Goal: Information Seeking & Learning: Find specific fact

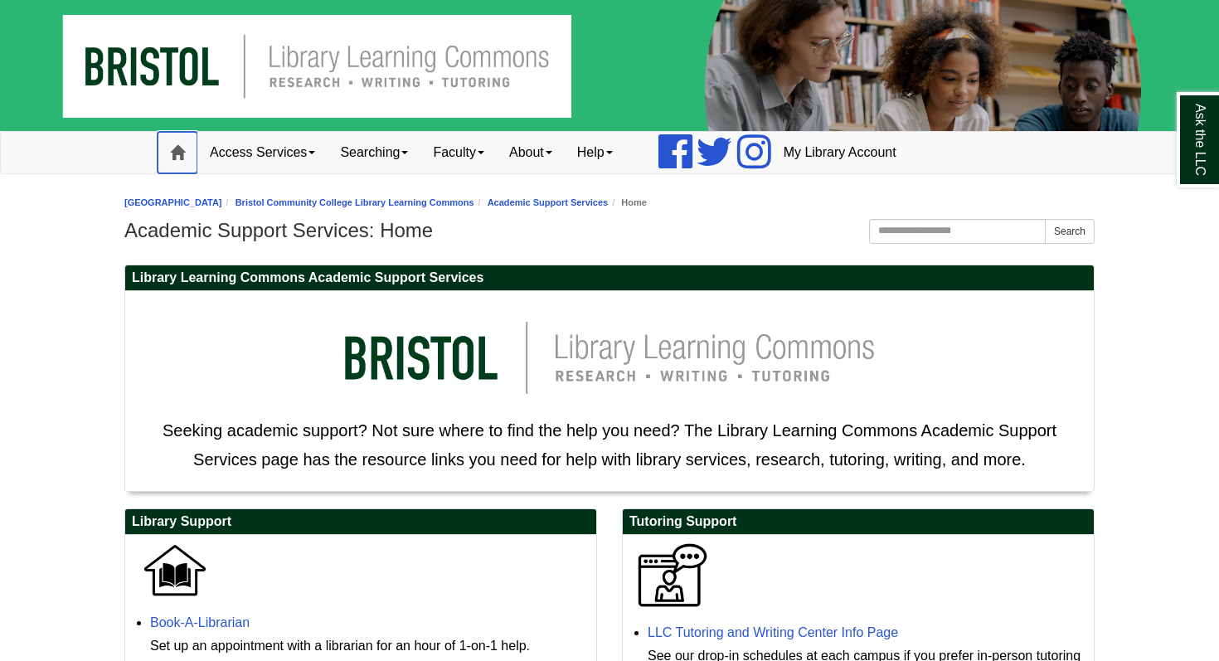
click at [178, 152] on span at bounding box center [177, 152] width 15 height 15
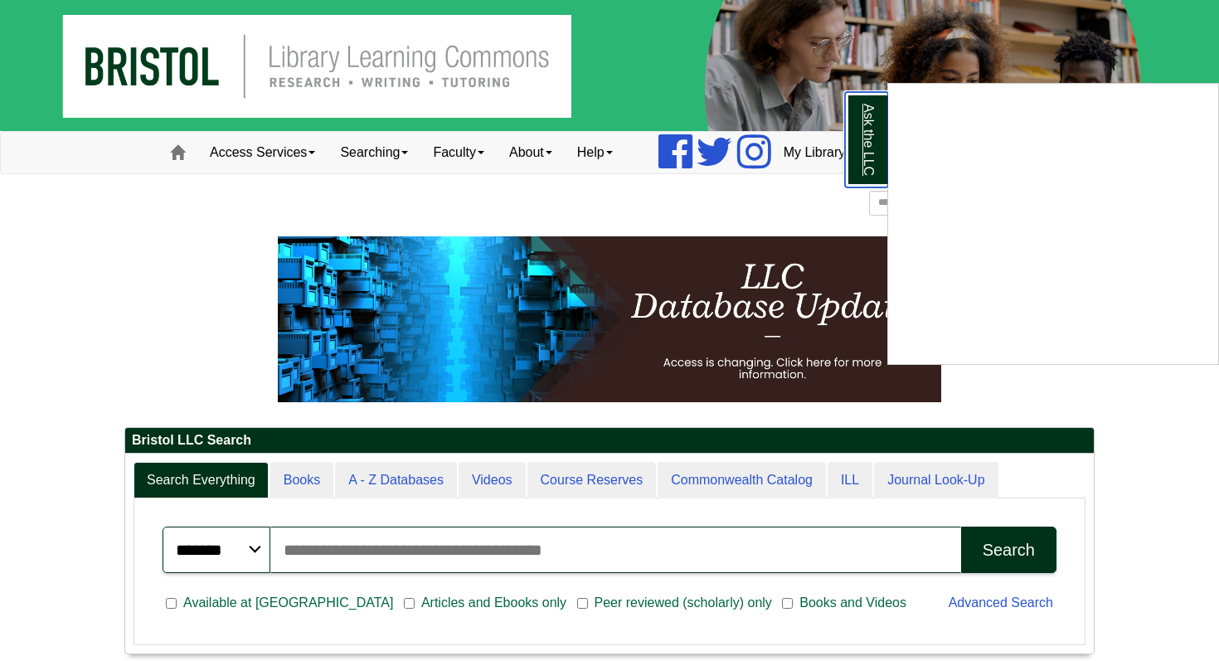
click at [863, 141] on link "Ask the LLC" at bounding box center [866, 139] width 43 height 95
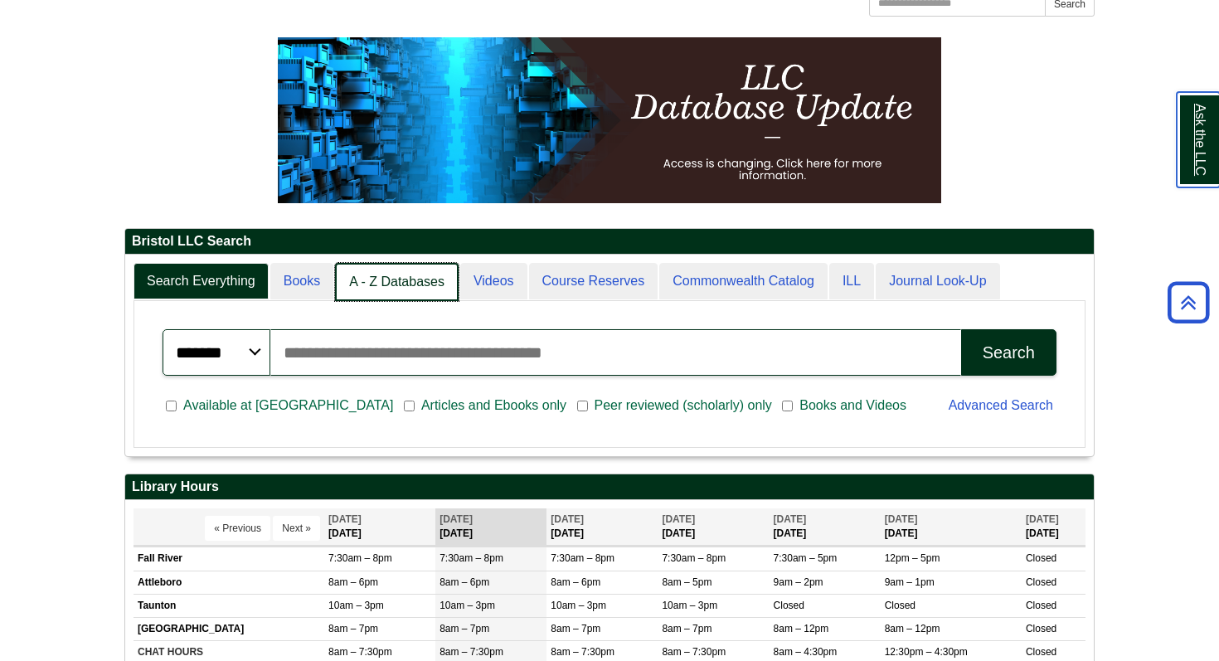
scroll to position [8, 8]
click at [375, 280] on link "A - Z Databases" at bounding box center [397, 282] width 124 height 39
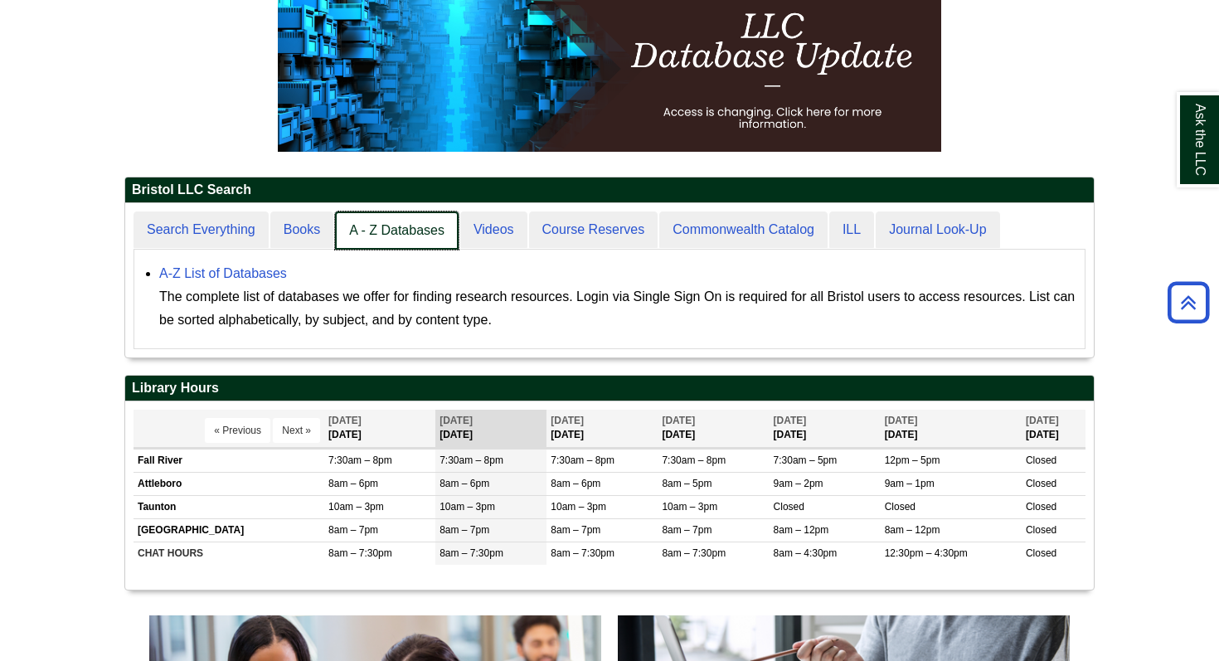
scroll to position [262, 0]
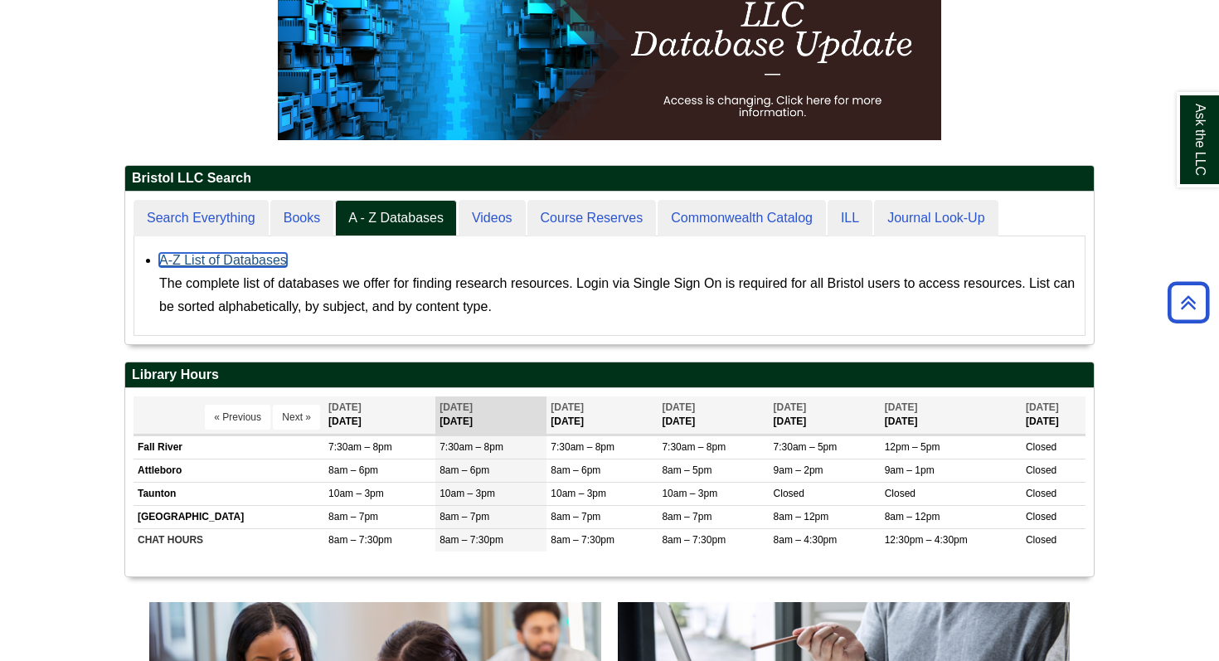
click at [178, 265] on link "A-Z List of Databases" at bounding box center [223, 260] width 128 height 14
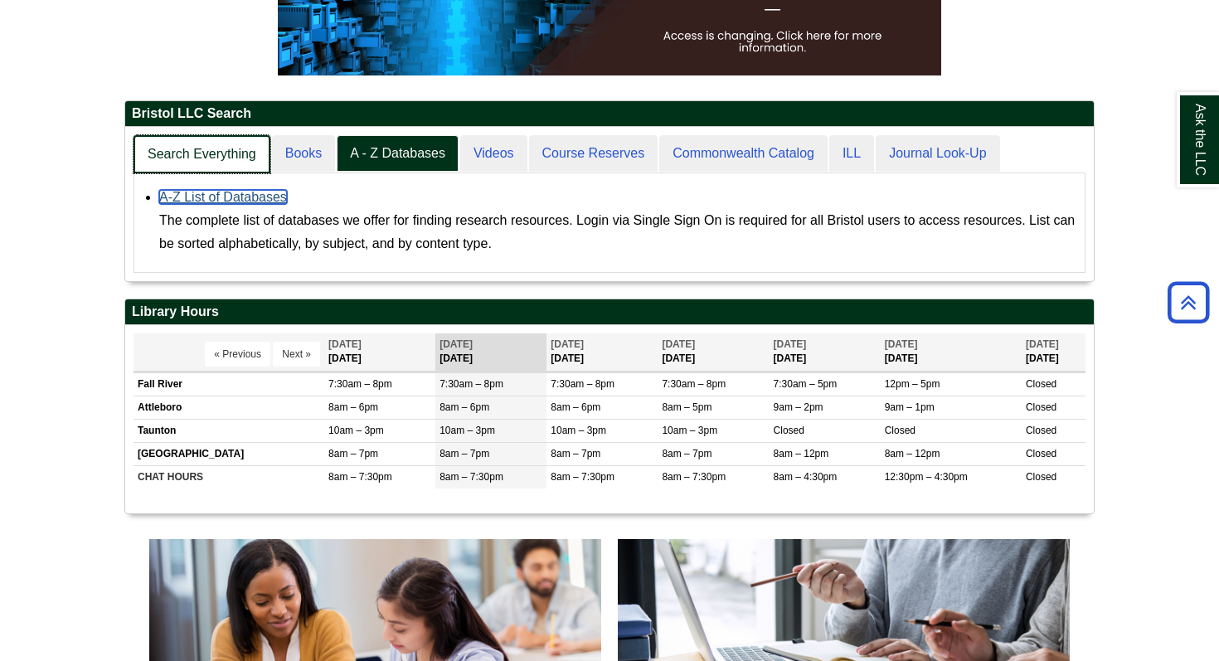
scroll to position [154, 969]
click at [235, 168] on link "Search Everything" at bounding box center [202, 154] width 137 height 39
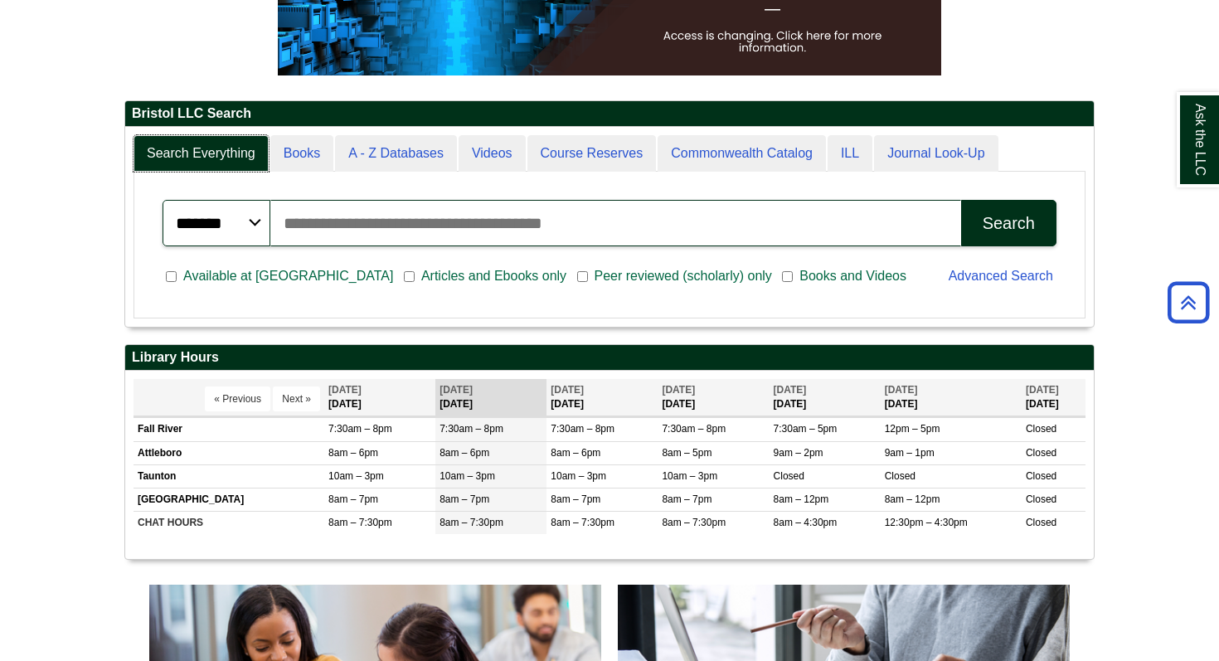
scroll to position [200, 969]
click at [333, 232] on input "Search articles, books, journals & more" at bounding box center [615, 223] width 691 height 46
type input "**********"
click at [984, 215] on div "Search" at bounding box center [1009, 223] width 52 height 19
click at [1010, 234] on button "Search" at bounding box center [1008, 223] width 95 height 46
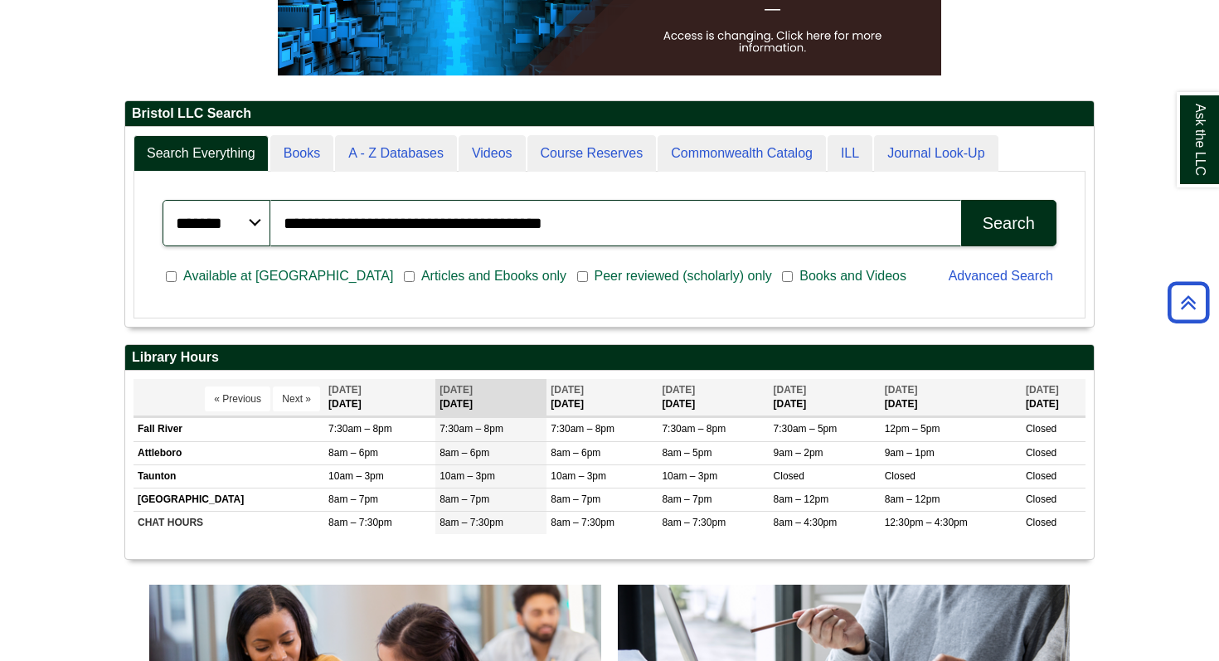
click at [1011, 216] on div "Search" at bounding box center [1009, 223] width 52 height 19
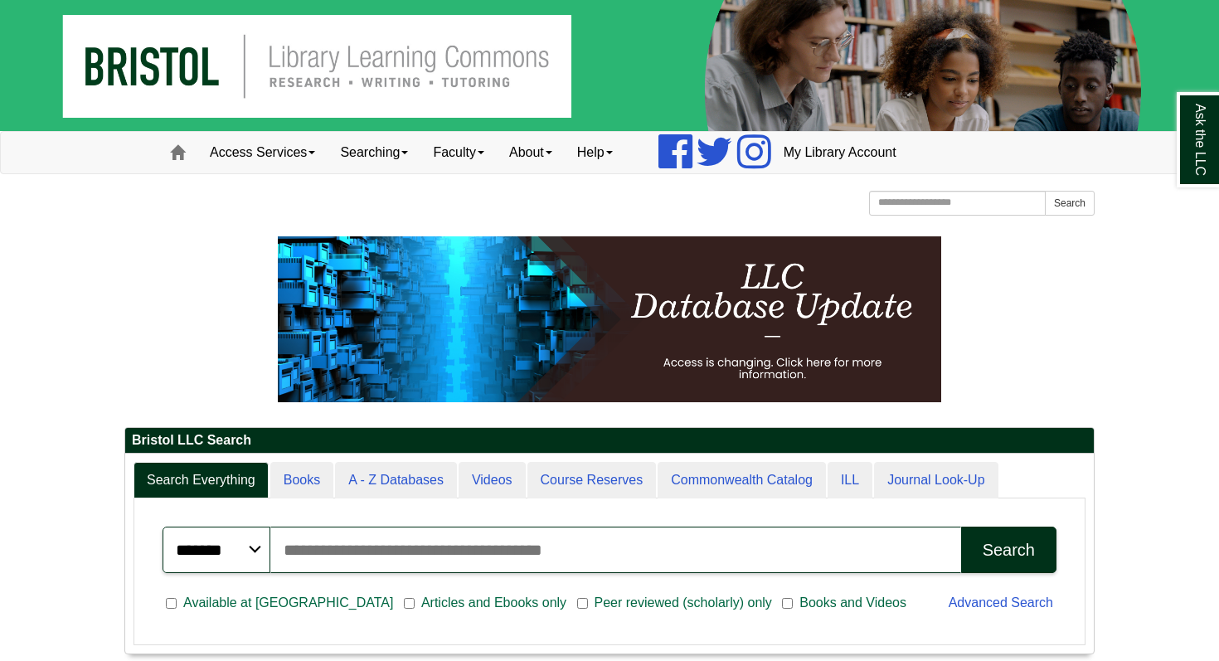
scroll to position [200, 969]
click at [323, 554] on input "Search articles, books, journals & more" at bounding box center [615, 550] width 691 height 46
type input "**********"
click at [981, 544] on button "Search" at bounding box center [1008, 550] width 95 height 46
